Goal: Find specific page/section: Find specific page/section

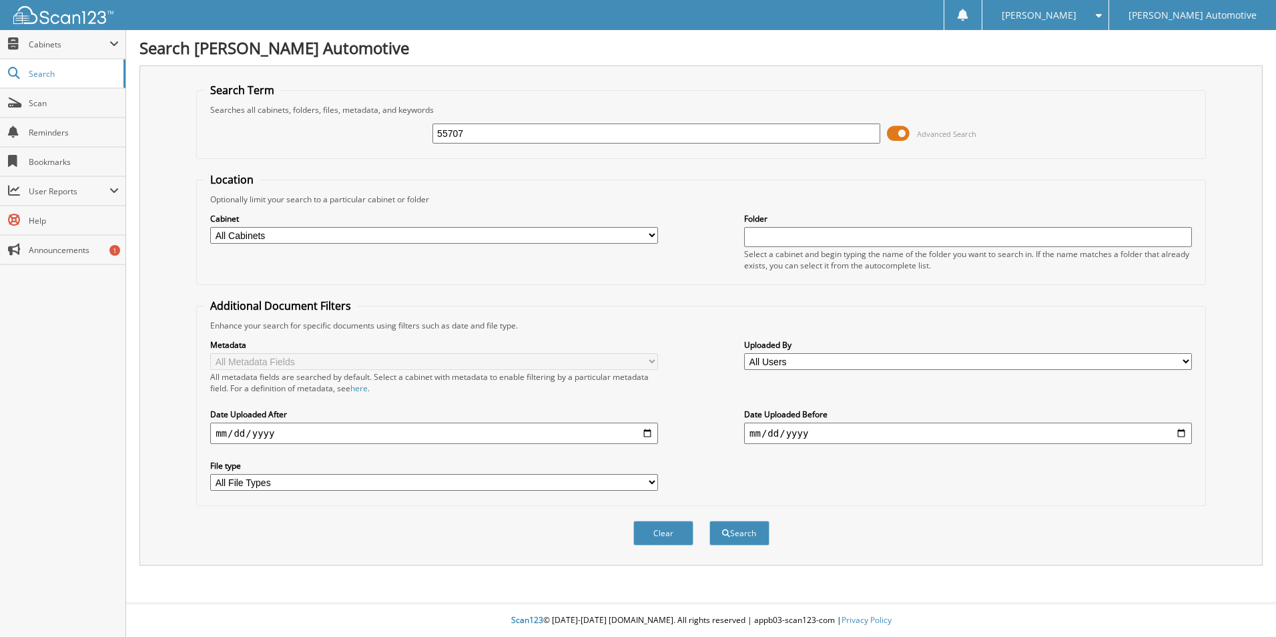
type input "55707"
click at [710, 521] on button "Search" at bounding box center [740, 533] width 60 height 25
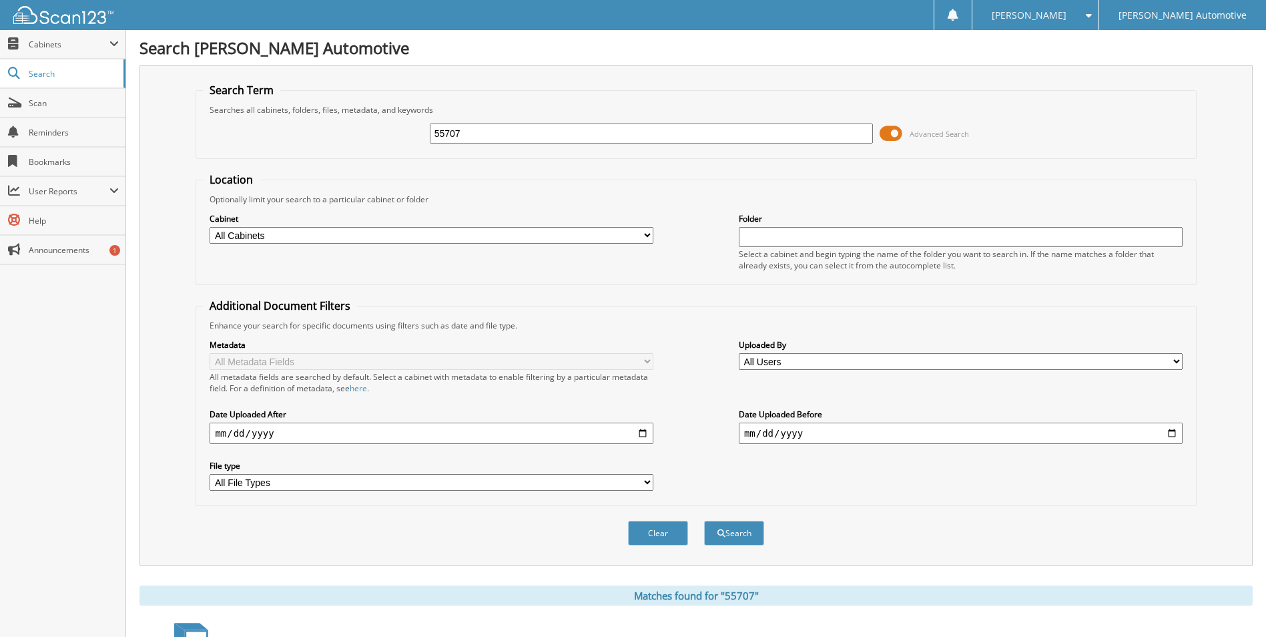
scroll to position [267, 0]
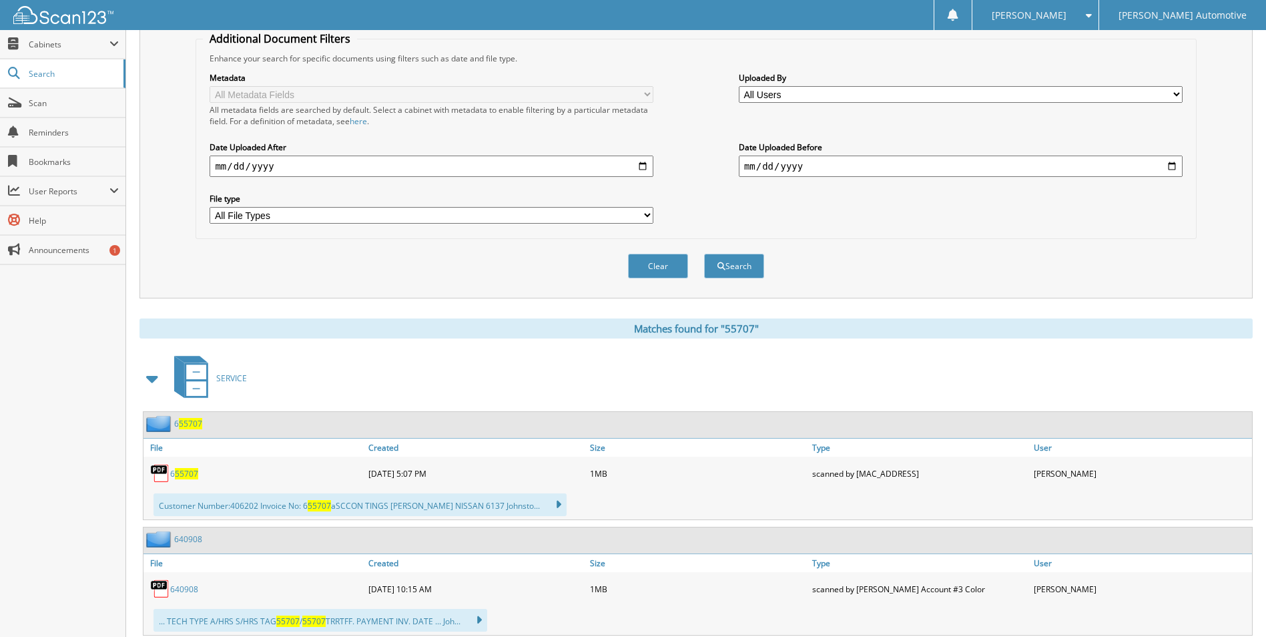
click at [147, 381] on span at bounding box center [153, 379] width 19 height 24
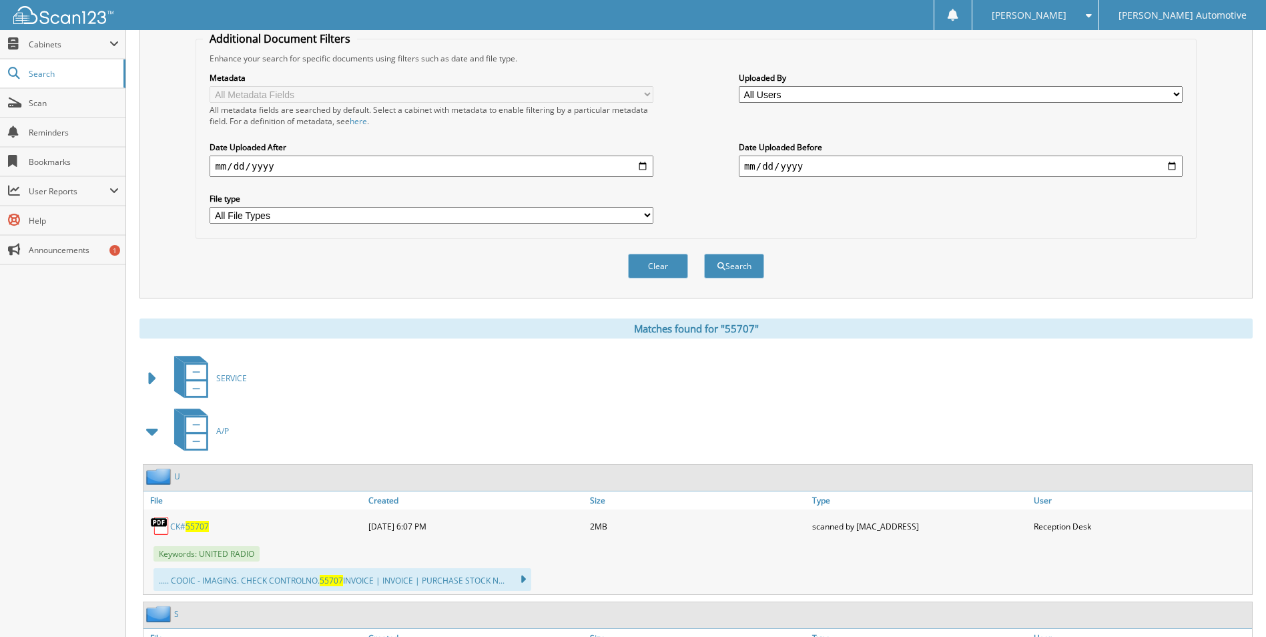
click at [192, 528] on span "55707" at bounding box center [197, 526] width 23 height 11
